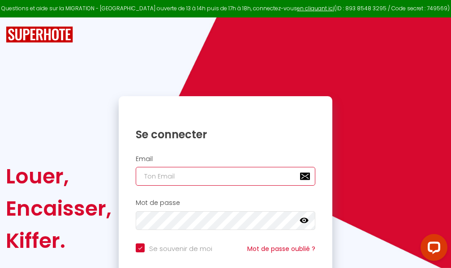
click at [221, 180] on input "email" at bounding box center [226, 176] width 180 height 19
type input "m"
checkbox input "true"
type input "ma"
checkbox input "true"
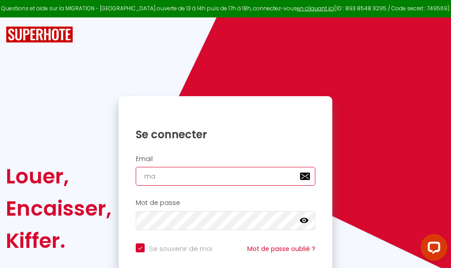
type input "mar"
checkbox input "true"
type input "marc"
checkbox input "true"
type input "marcd"
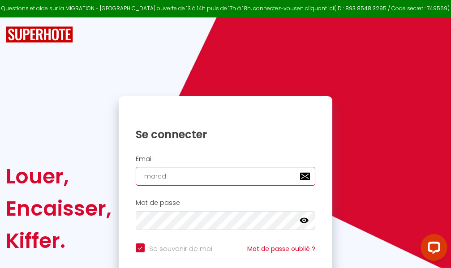
checkbox input "true"
type input "marcdp"
checkbox input "true"
type input "marcdpo"
checkbox input "true"
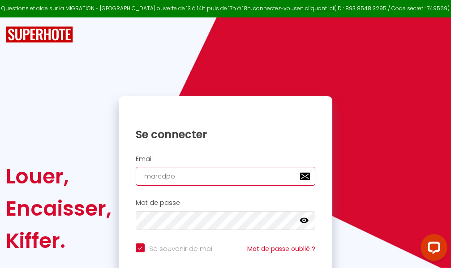
type input "marcdpoz"
checkbox input "true"
type input "marcdpoz."
checkbox input "true"
type input "marcdpoz.l"
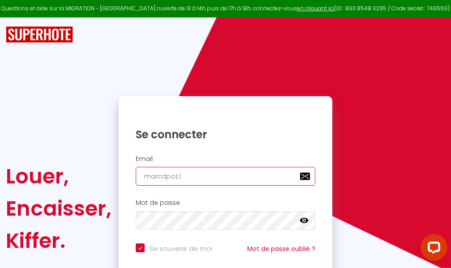
checkbox input "true"
type input "marcdpoz.lo"
checkbox input "true"
type input "marcdpoz.loc"
checkbox input "true"
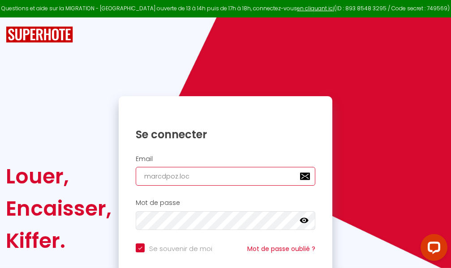
type input "marcdpoz.loca"
checkbox input "true"
type input "marcdpoz.locat"
checkbox input "true"
type input "marcdpoz.locati"
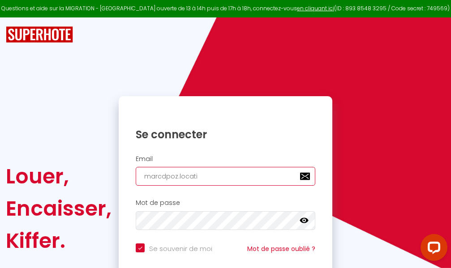
checkbox input "true"
type input "marcdpoz.locatio"
checkbox input "true"
type input "marcdpoz.location"
checkbox input "true"
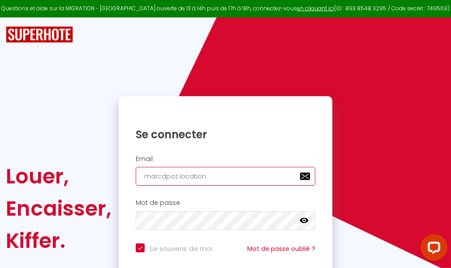
type input "marcdpoz.location@"
checkbox input "true"
type input "marcdpoz.location@g"
checkbox input "true"
type input "marcdpoz.location@gm"
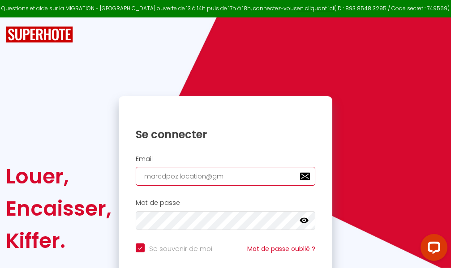
checkbox input "true"
type input "marcdpoz.location@gma"
checkbox input "true"
type input "marcdpoz.location@gmai"
checkbox input "true"
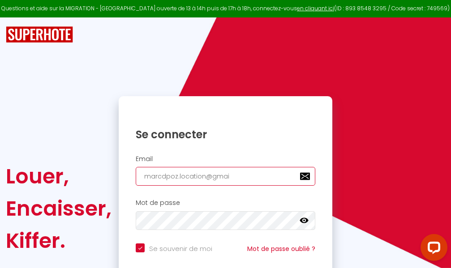
type input "[EMAIL_ADDRESS]"
checkbox input "true"
type input "[EMAIL_ADDRESS]."
checkbox input "true"
type input "marcdpoz.location@gmail.c"
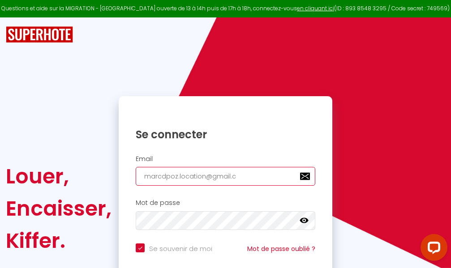
checkbox input "true"
type input "[EMAIL_ADDRESS][DOMAIN_NAME]"
checkbox input "true"
type input "[EMAIL_ADDRESS][DOMAIN_NAME]"
checkbox input "true"
